Goal: Find contact information: Find contact information

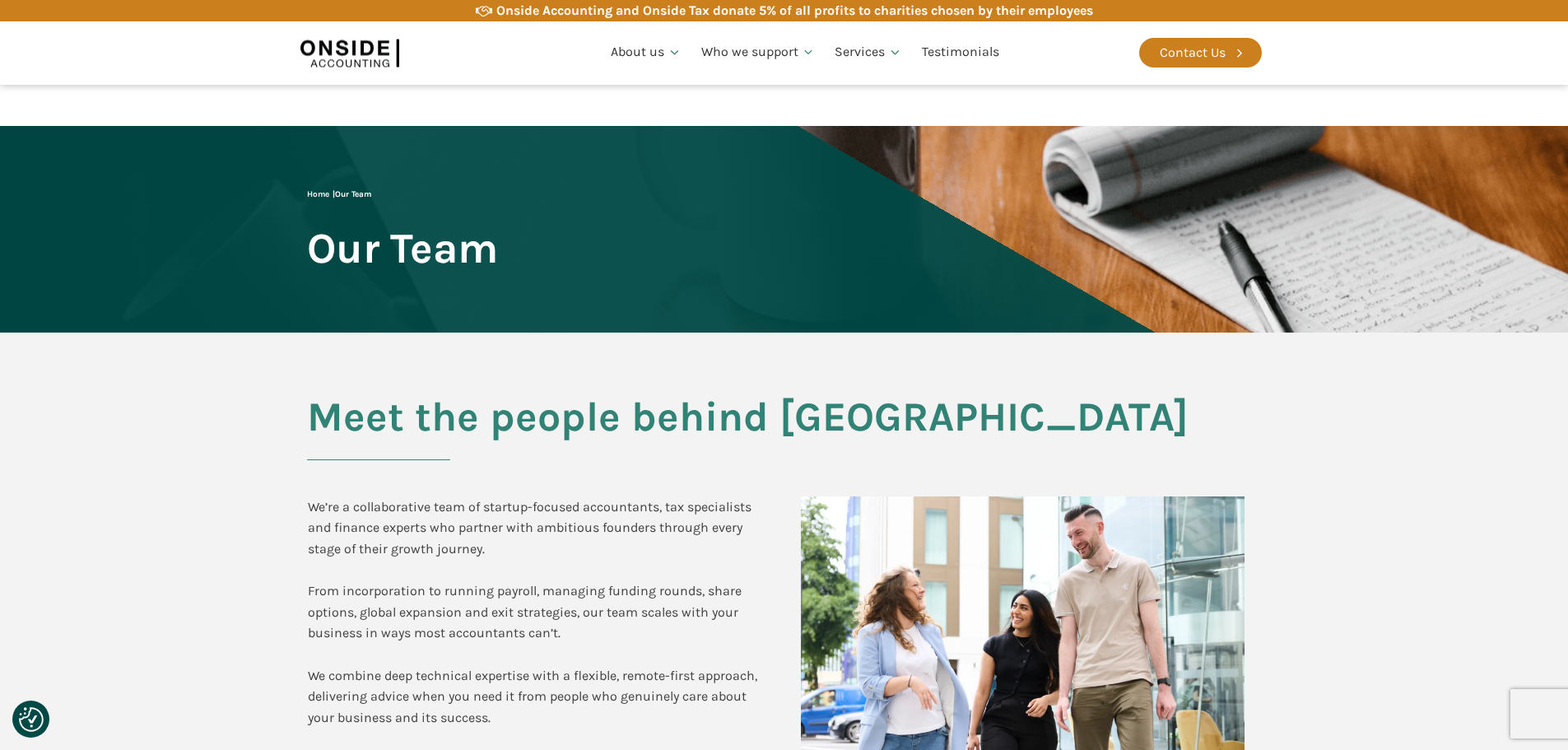
scroll to position [988, 0]
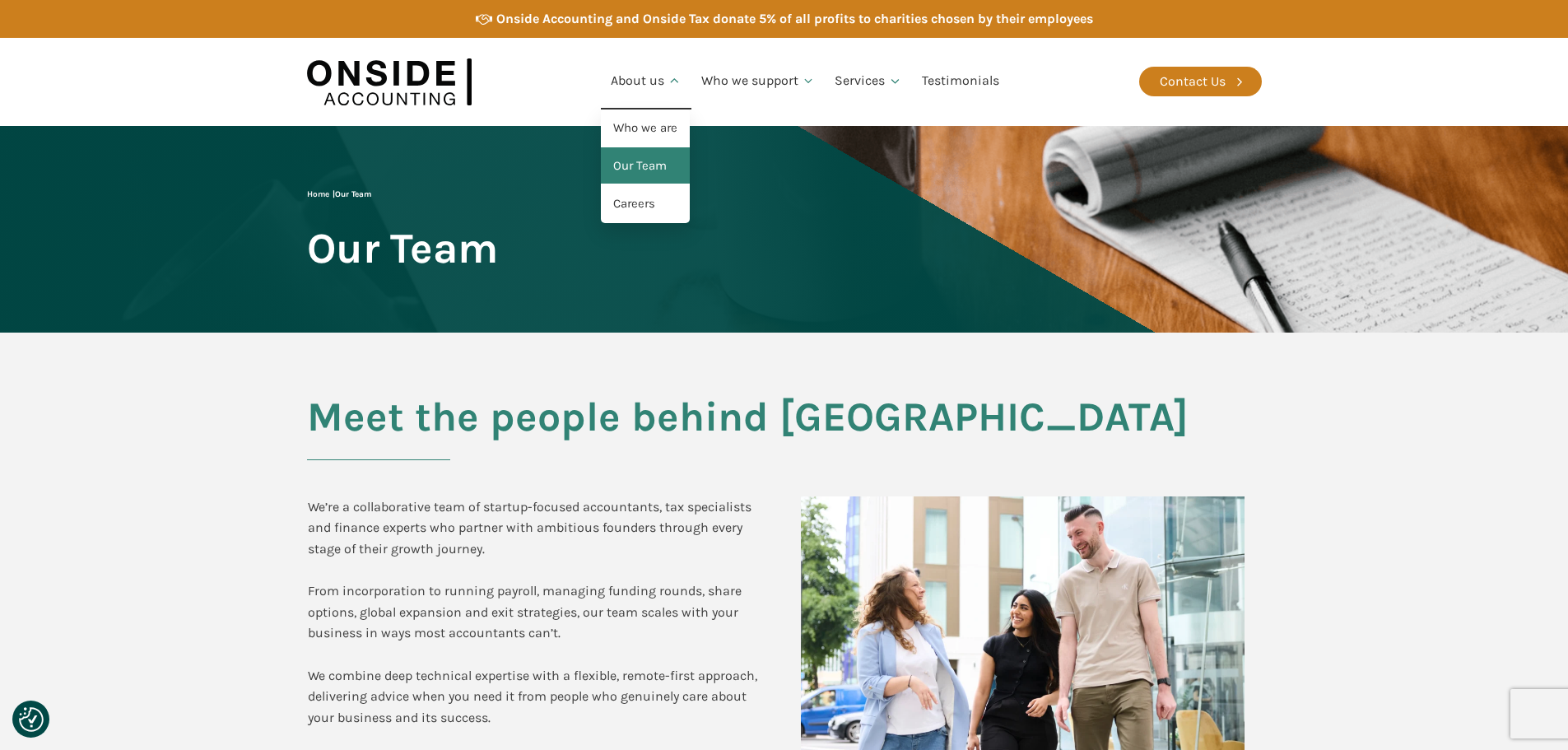
click at [654, 164] on link "Our Team" at bounding box center [645, 166] width 89 height 38
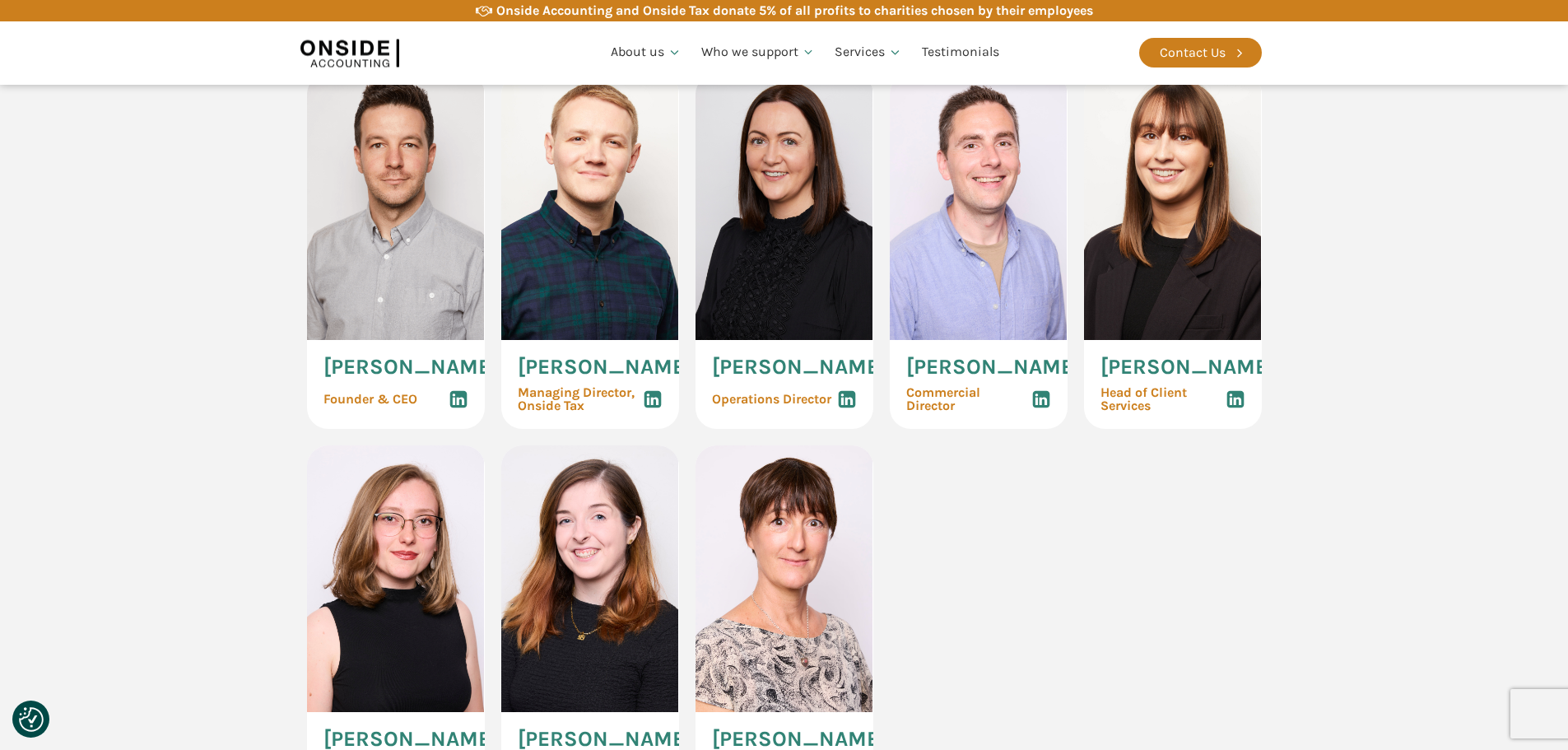
scroll to position [1153, 0]
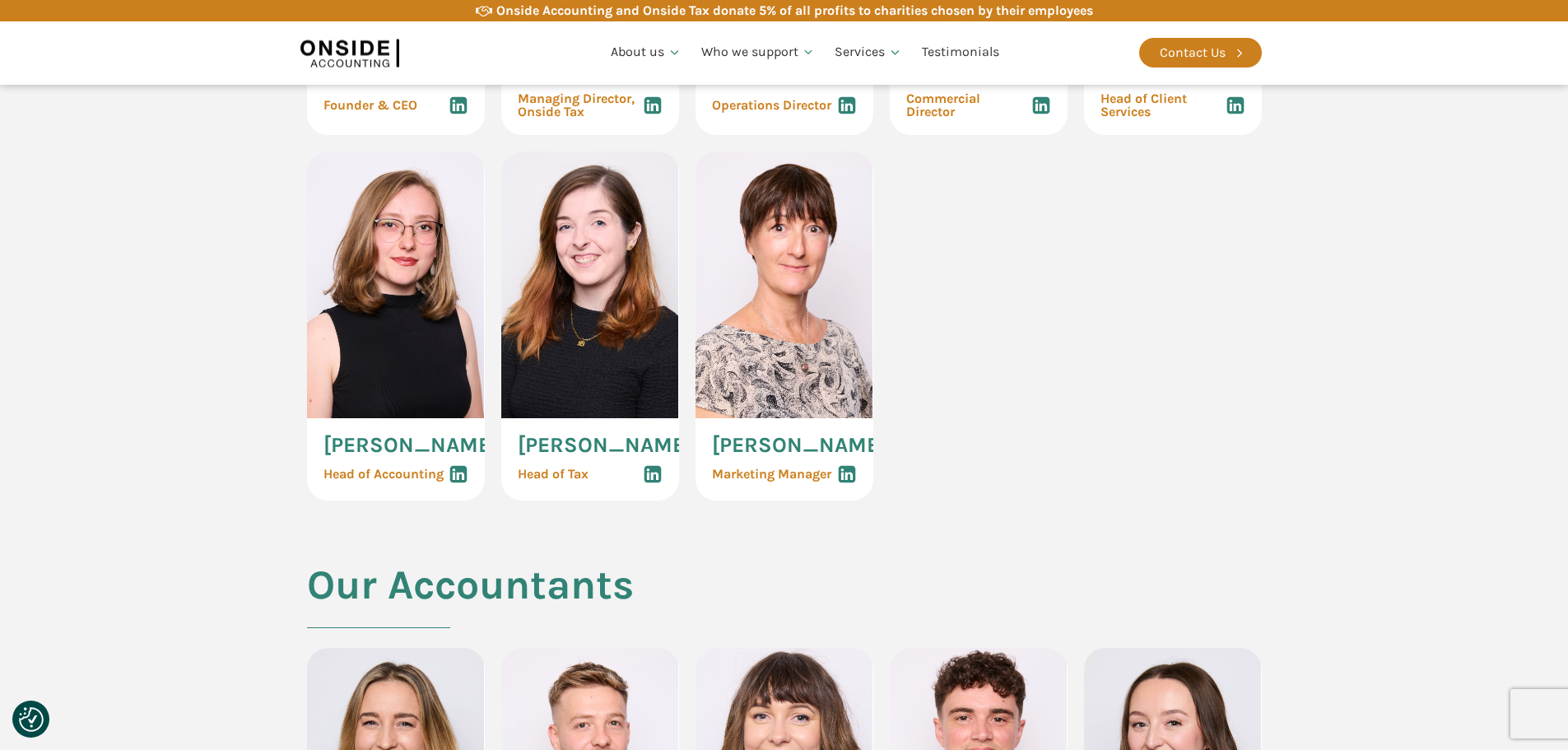
click at [427, 456] on span "[PERSON_NAME]" at bounding box center [411, 446] width 174 height 21
click at [583, 455] on span "[PERSON_NAME]" at bounding box center [605, 446] width 174 height 21
click at [584, 280] on img at bounding box center [589, 285] width 178 height 267
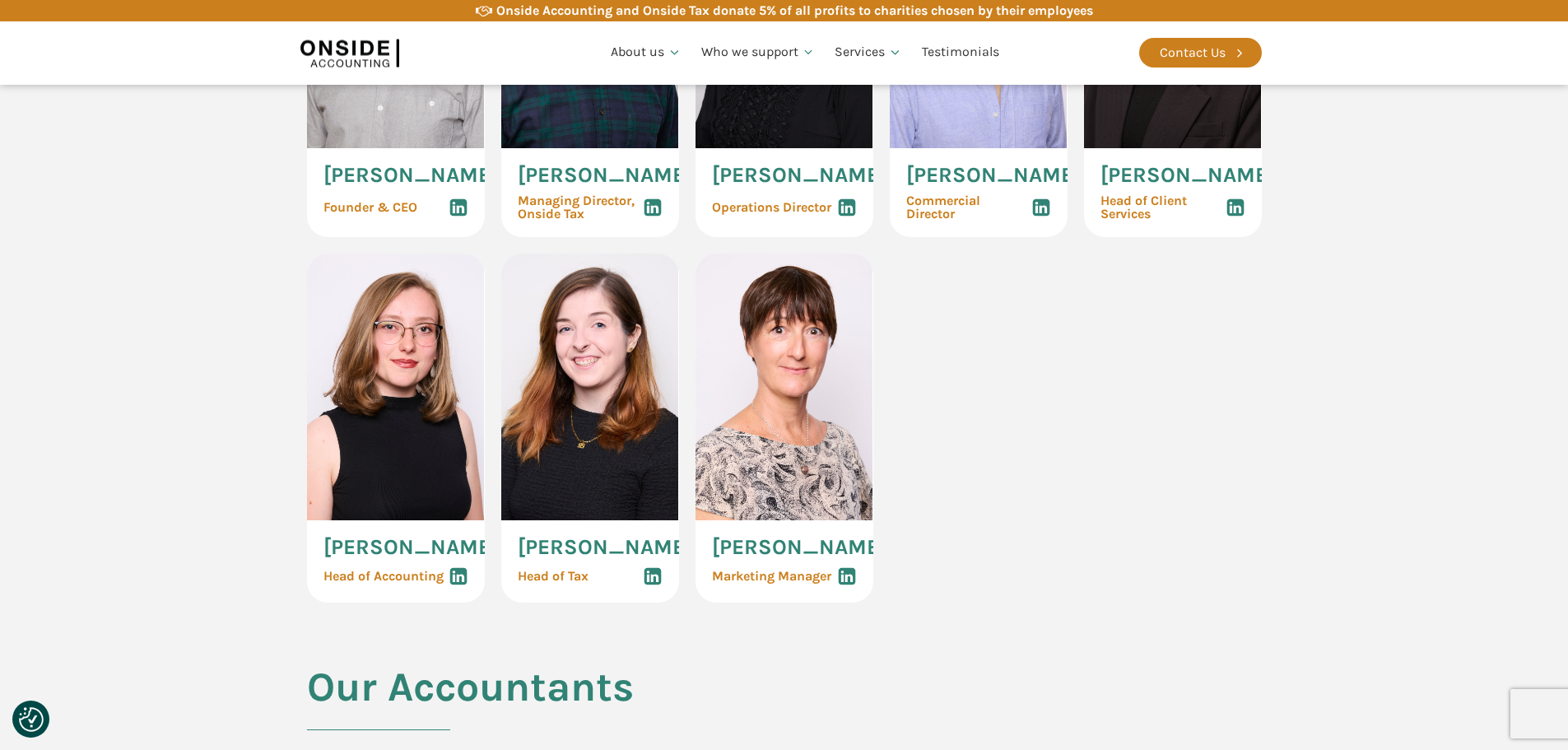
scroll to position [906, 0]
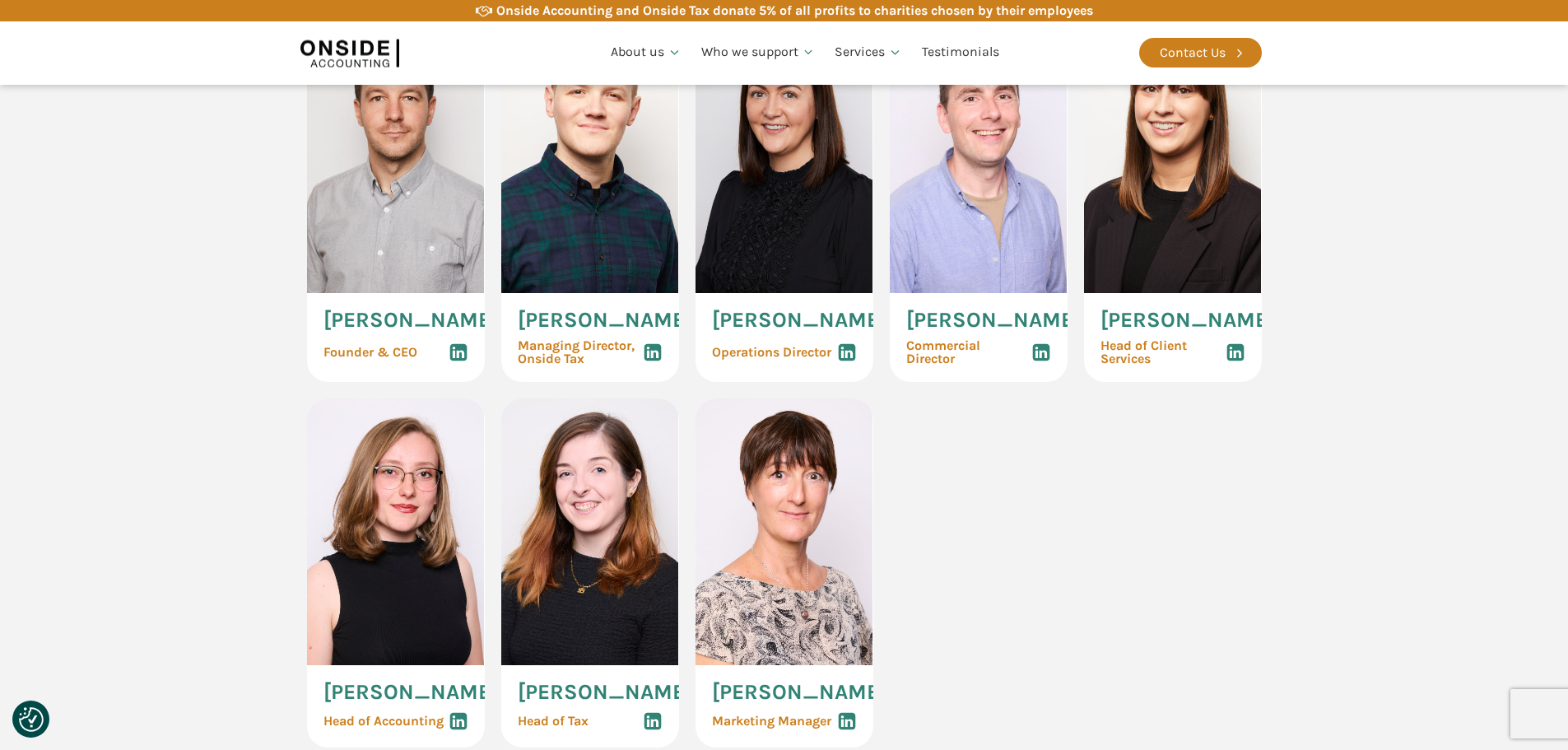
click at [606, 243] on img at bounding box center [589, 159] width 178 height 267
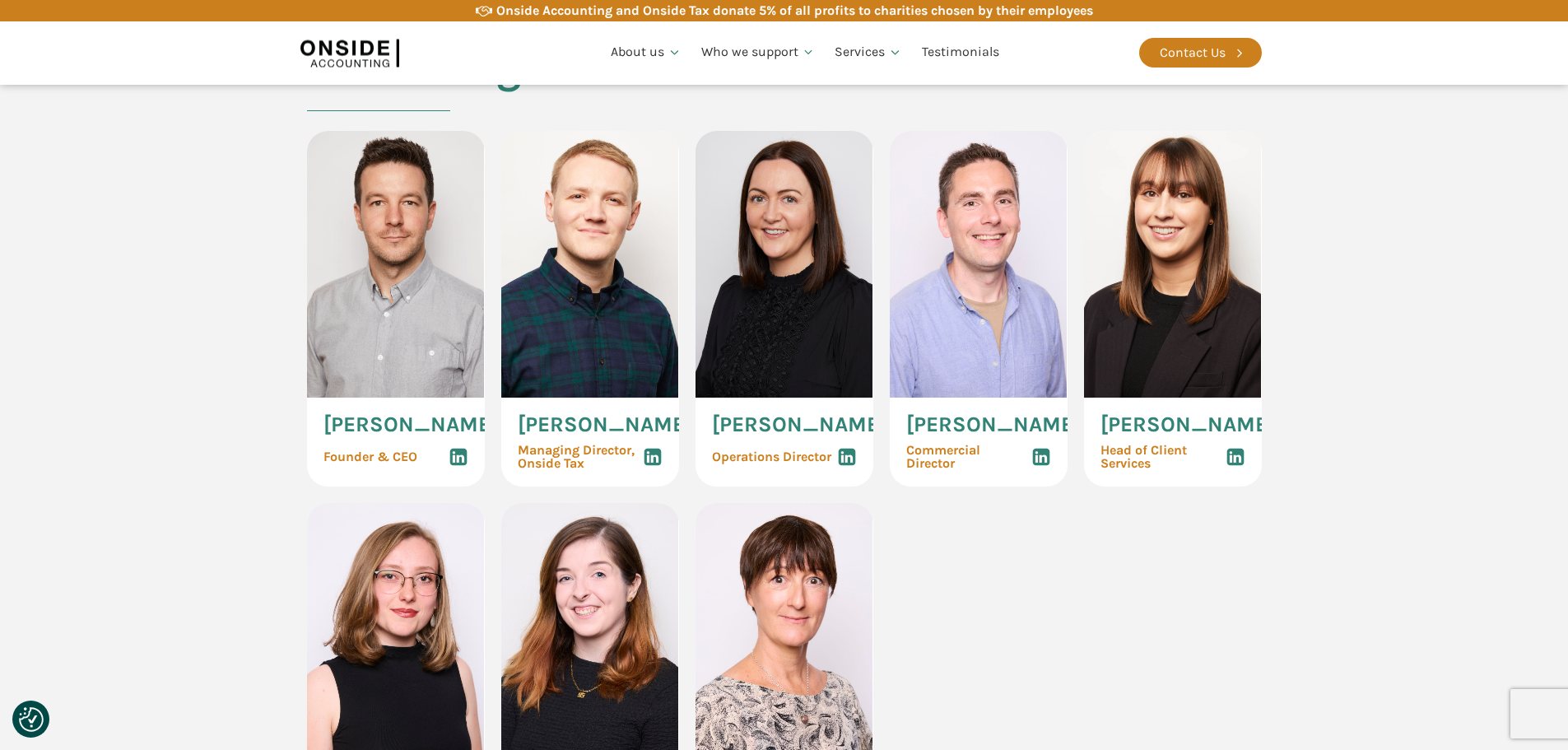
scroll to position [741, 0]
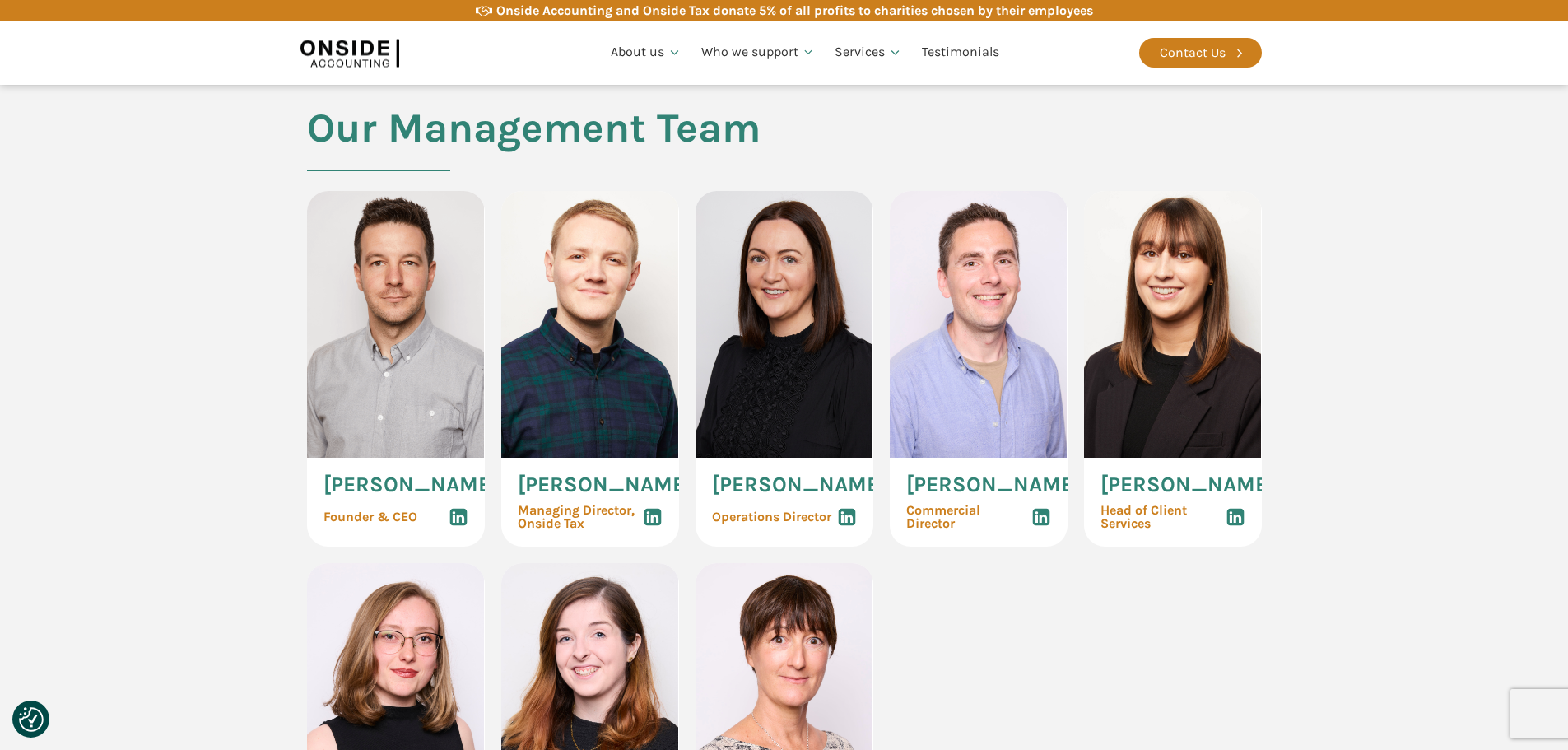
click at [767, 289] on img at bounding box center [784, 324] width 178 height 267
